Goal: Task Accomplishment & Management: Complete application form

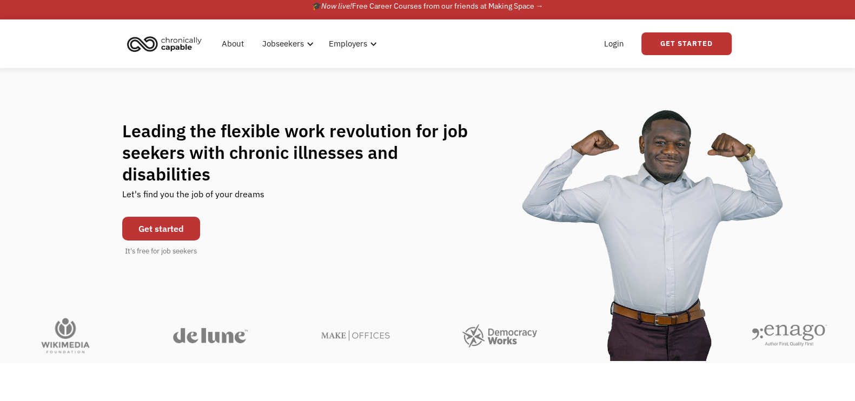
scroll to position [5, 0]
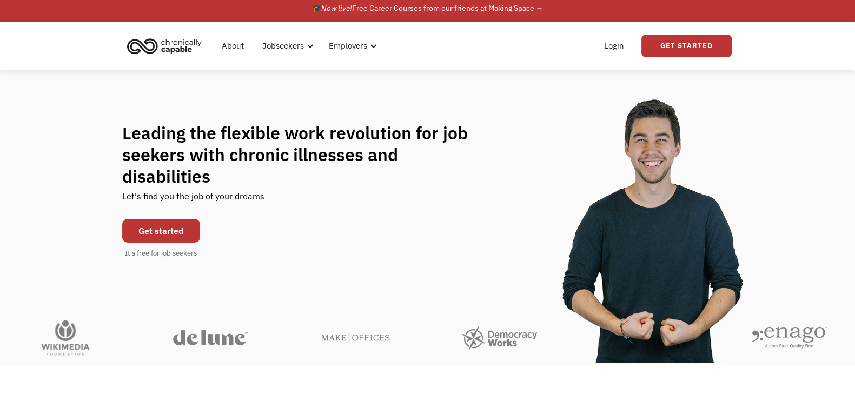
click at [174, 219] on link "Get started" at bounding box center [161, 231] width 78 height 24
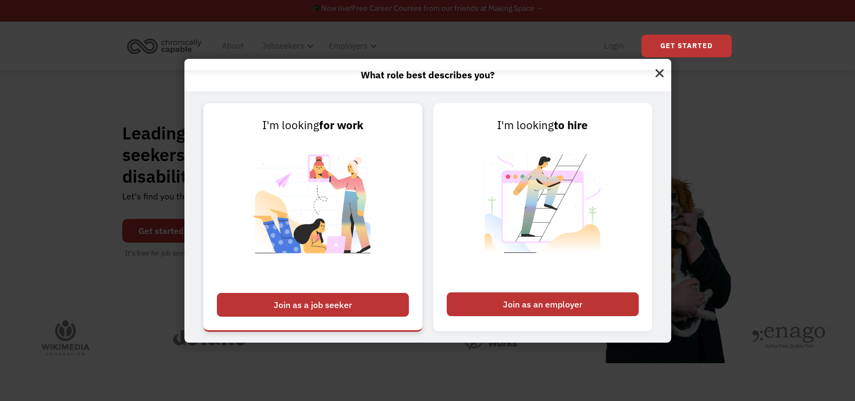
click at [392, 231] on link "I'm looking for work Join as a job seeker" at bounding box center [312, 217] width 219 height 228
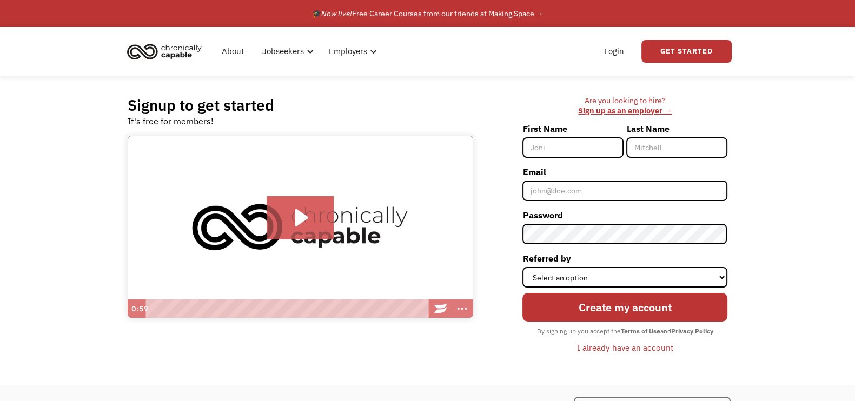
click at [189, 56] on img "home" at bounding box center [164, 51] width 81 height 24
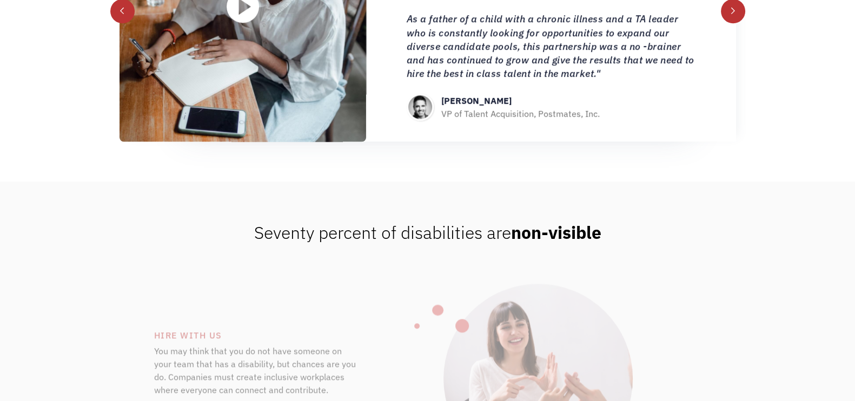
scroll to position [1358, 0]
